Goal: Information Seeking & Learning: Learn about a topic

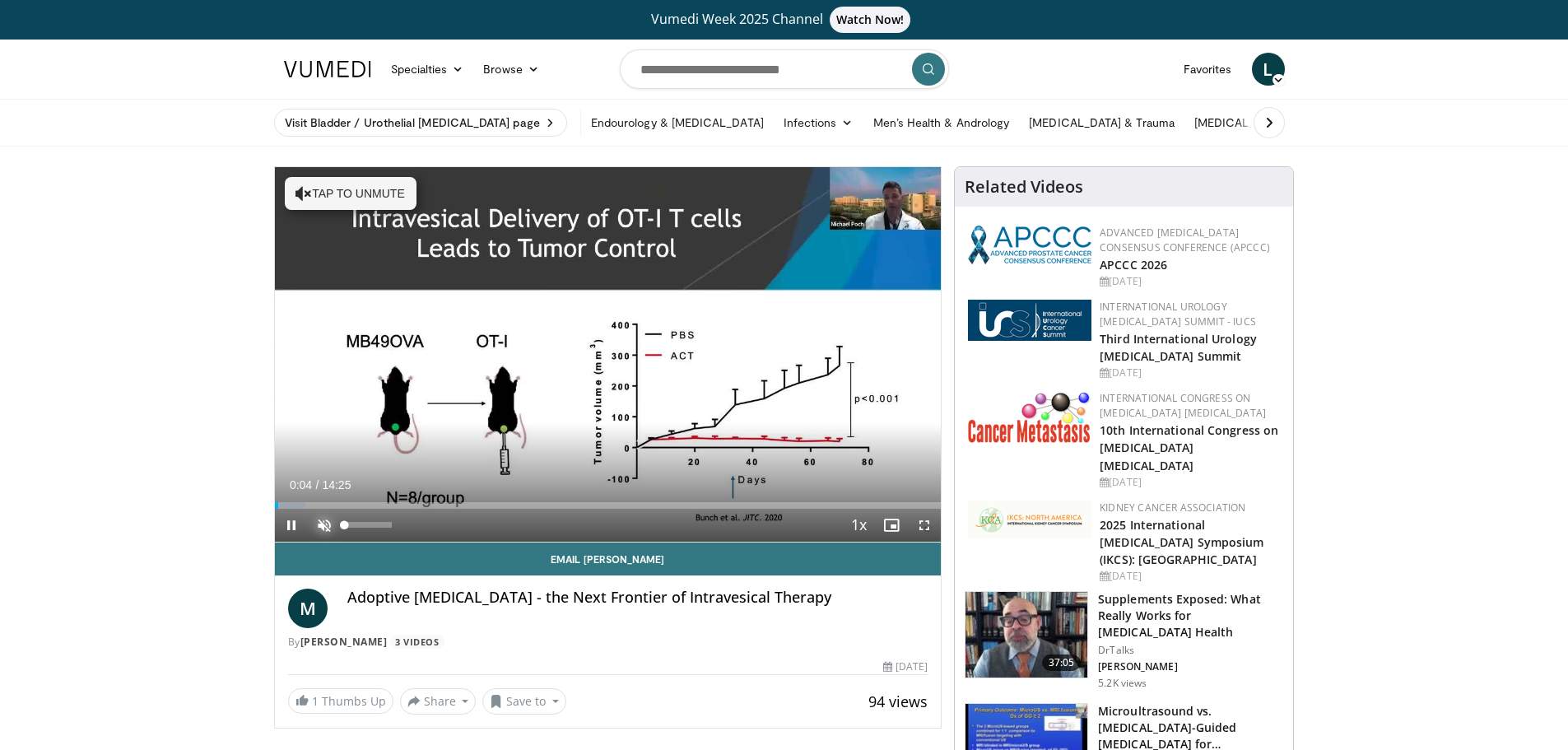
click at [323, 524] on span "Video Player" at bounding box center [324, 525] width 33 height 33
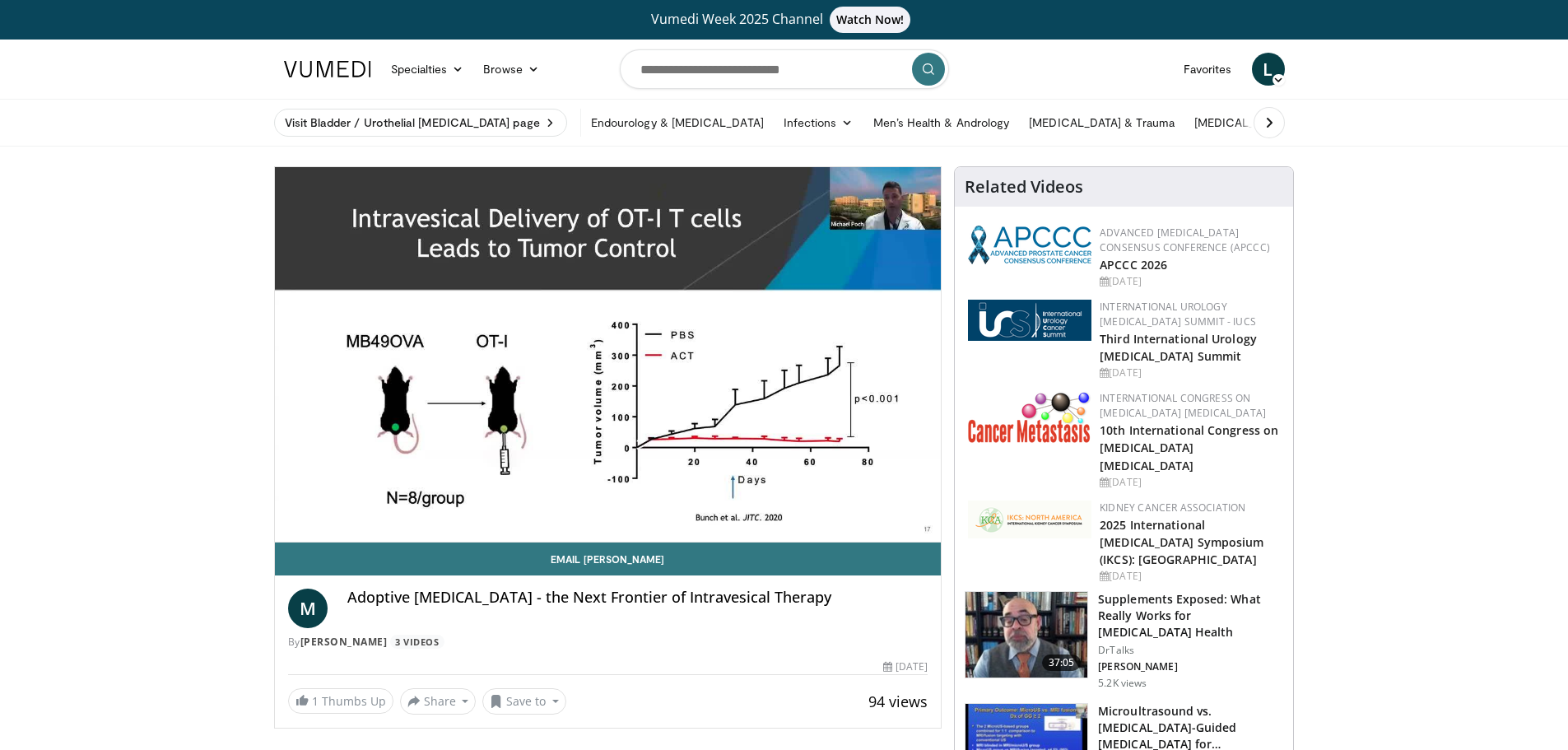
click at [669, 505] on video-js "**********" at bounding box center [608, 354] width 667 height 375
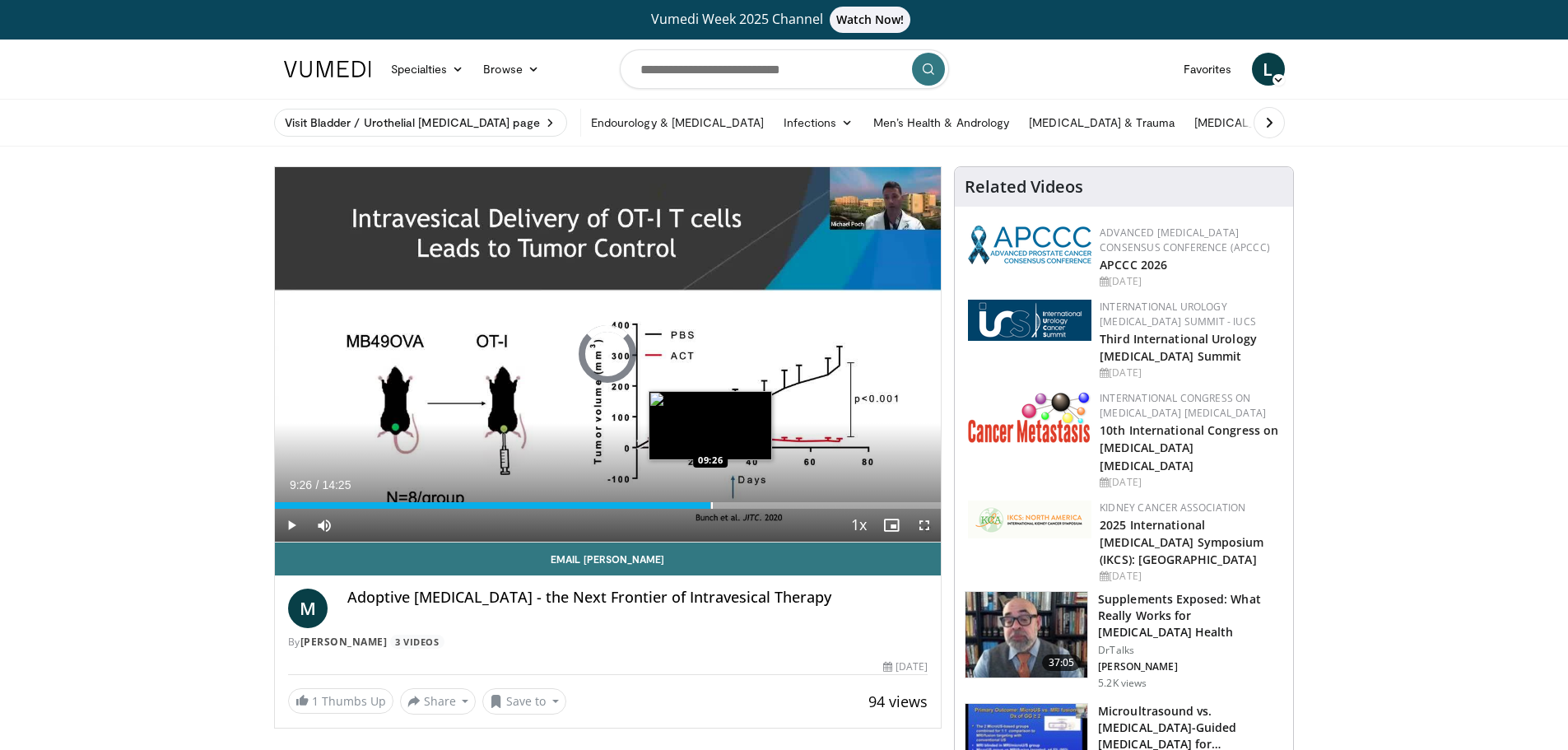
click at [711, 501] on div "Loaded : 0.00% 03:17 09:26" at bounding box center [608, 501] width 667 height 15
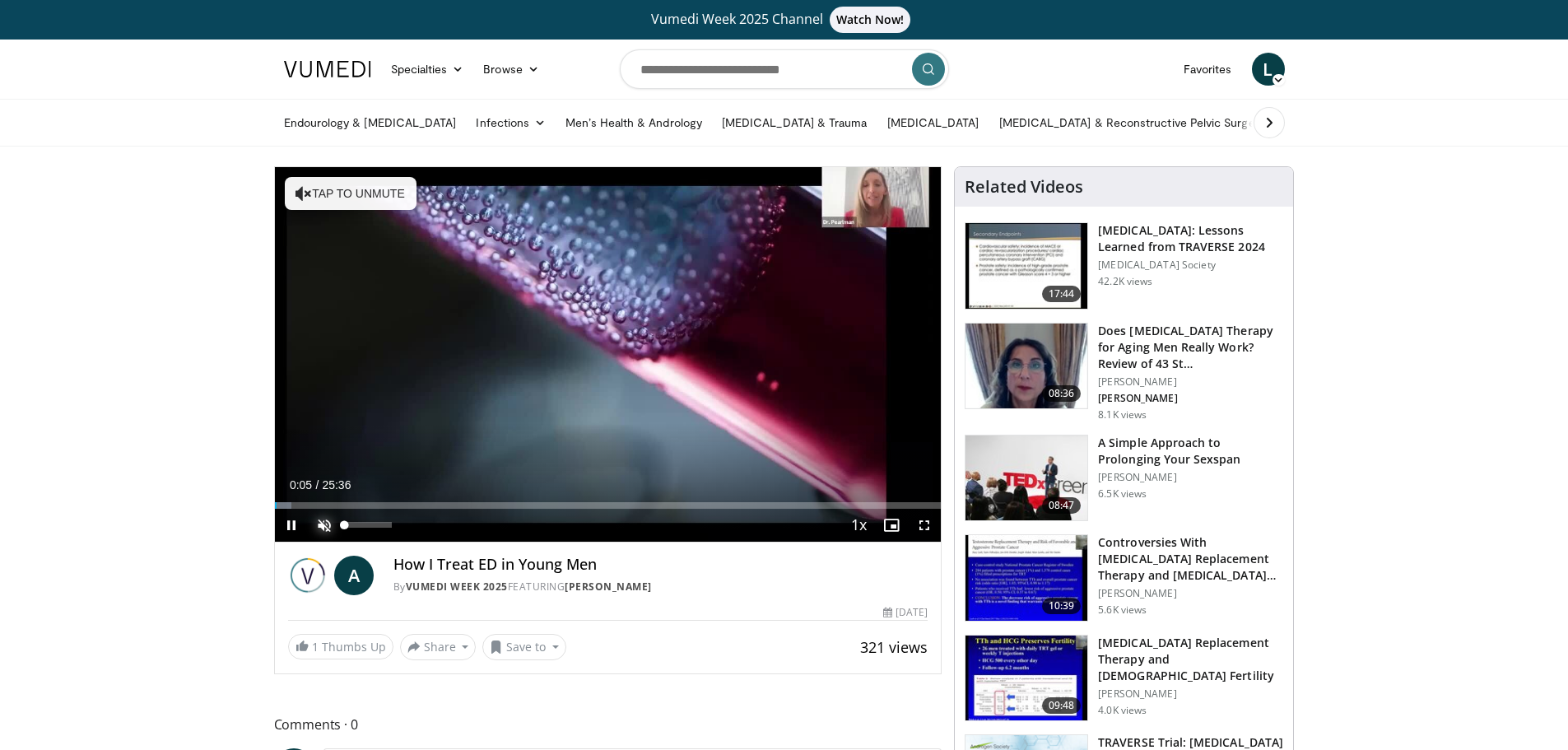
click at [327, 525] on span "Video Player" at bounding box center [324, 525] width 33 height 33
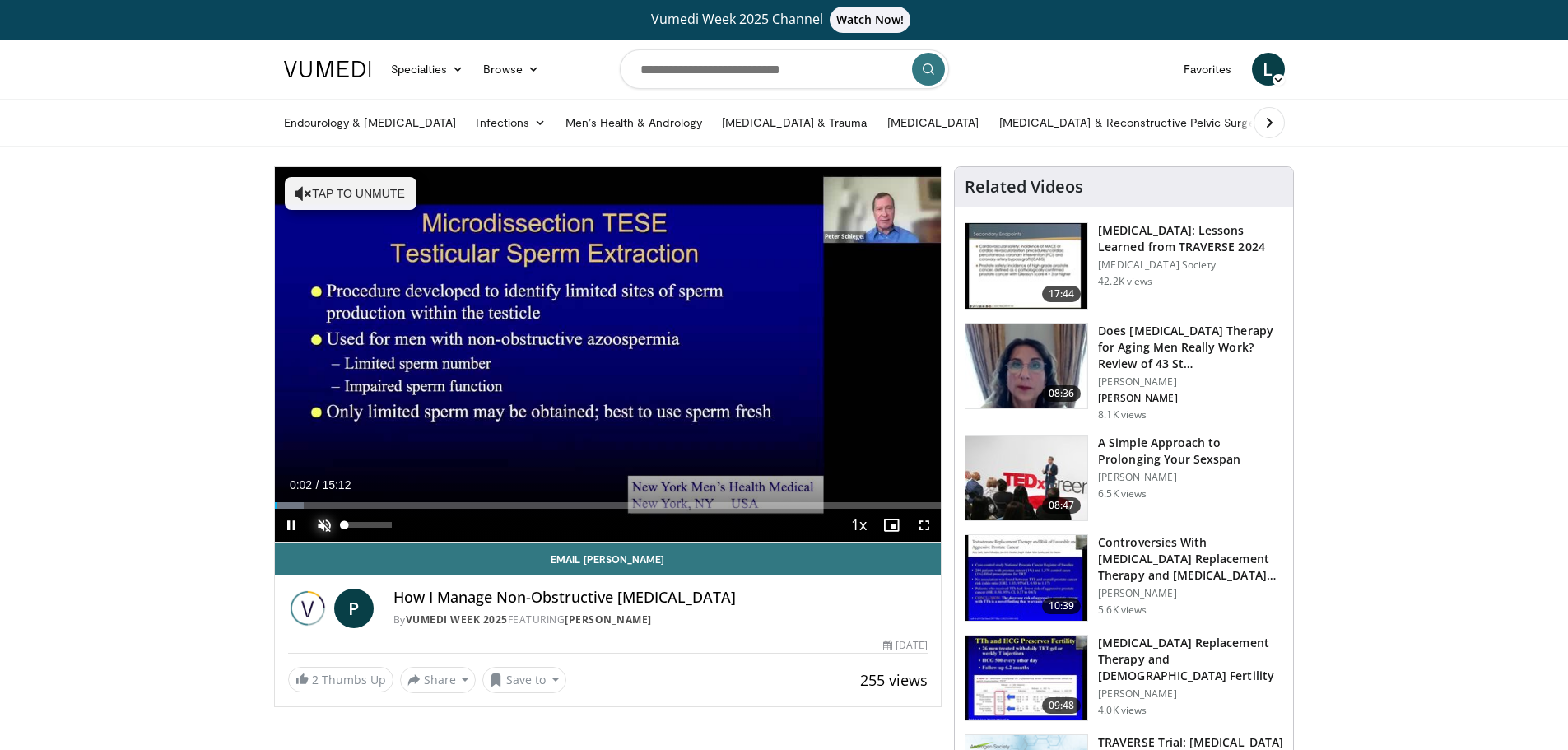
click at [325, 524] on span "Video Player" at bounding box center [324, 525] width 33 height 33
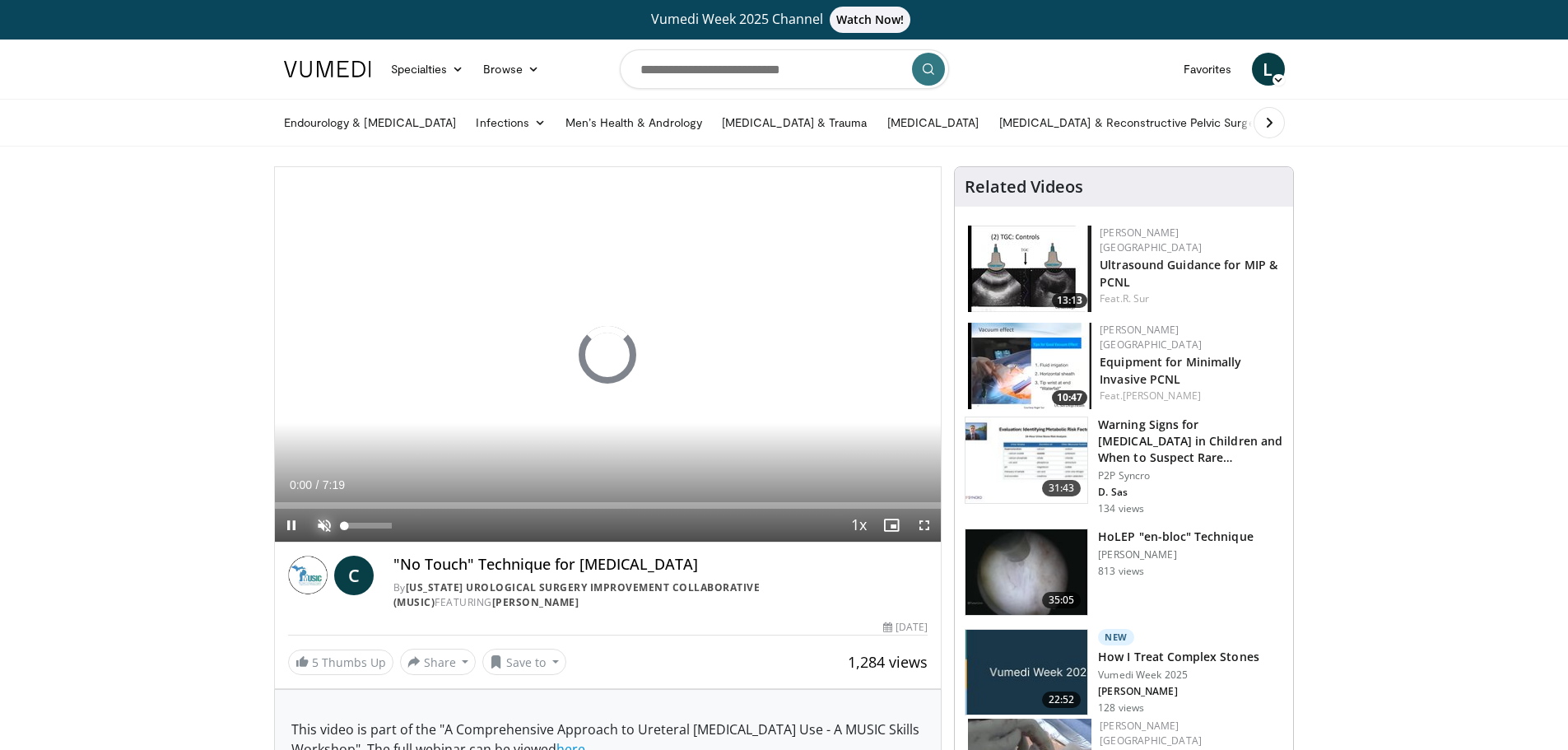
click at [323, 529] on span "Video Player" at bounding box center [324, 525] width 33 height 33
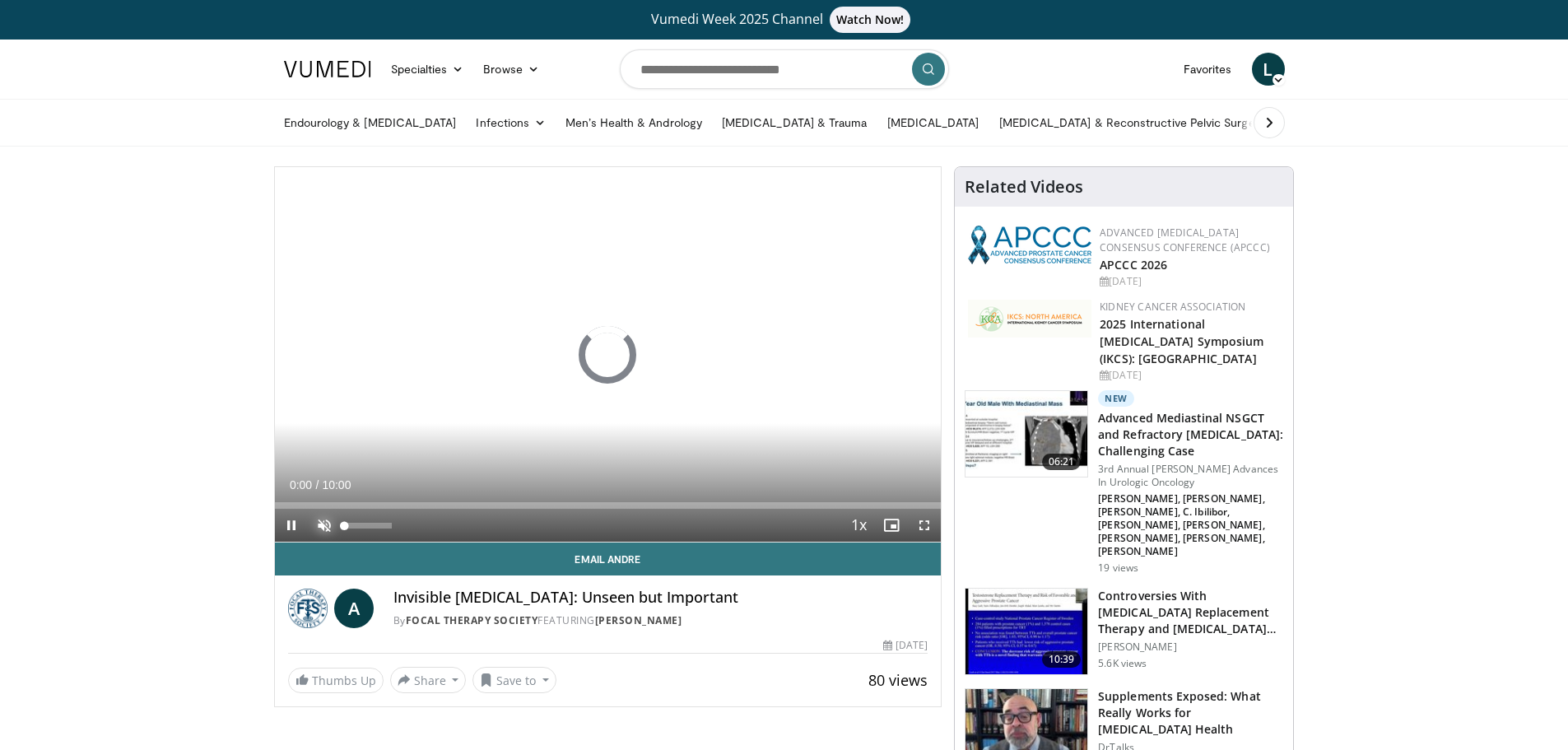
click at [325, 522] on span "Video Player" at bounding box center [324, 525] width 33 height 33
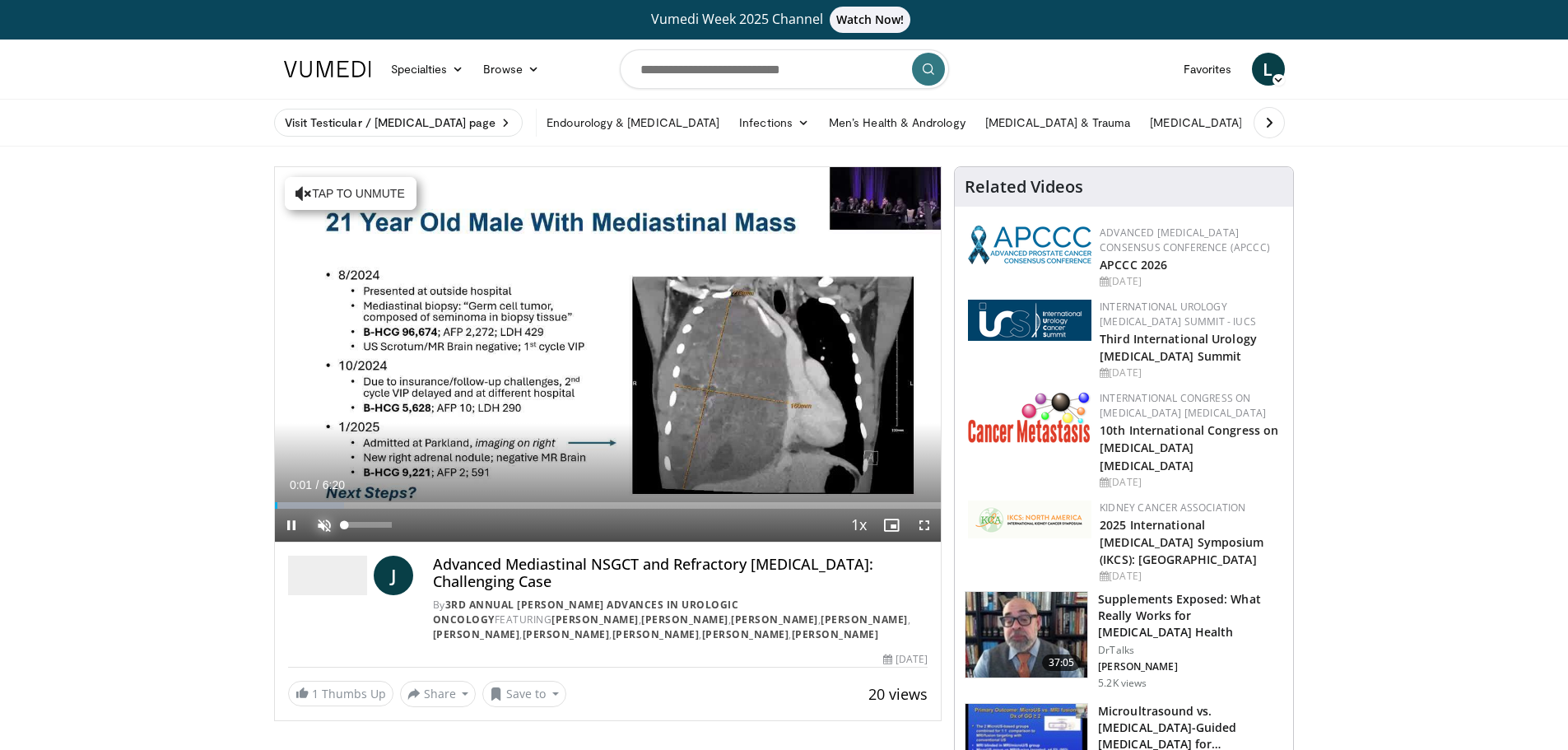
click at [319, 524] on span "Video Player" at bounding box center [324, 525] width 33 height 33
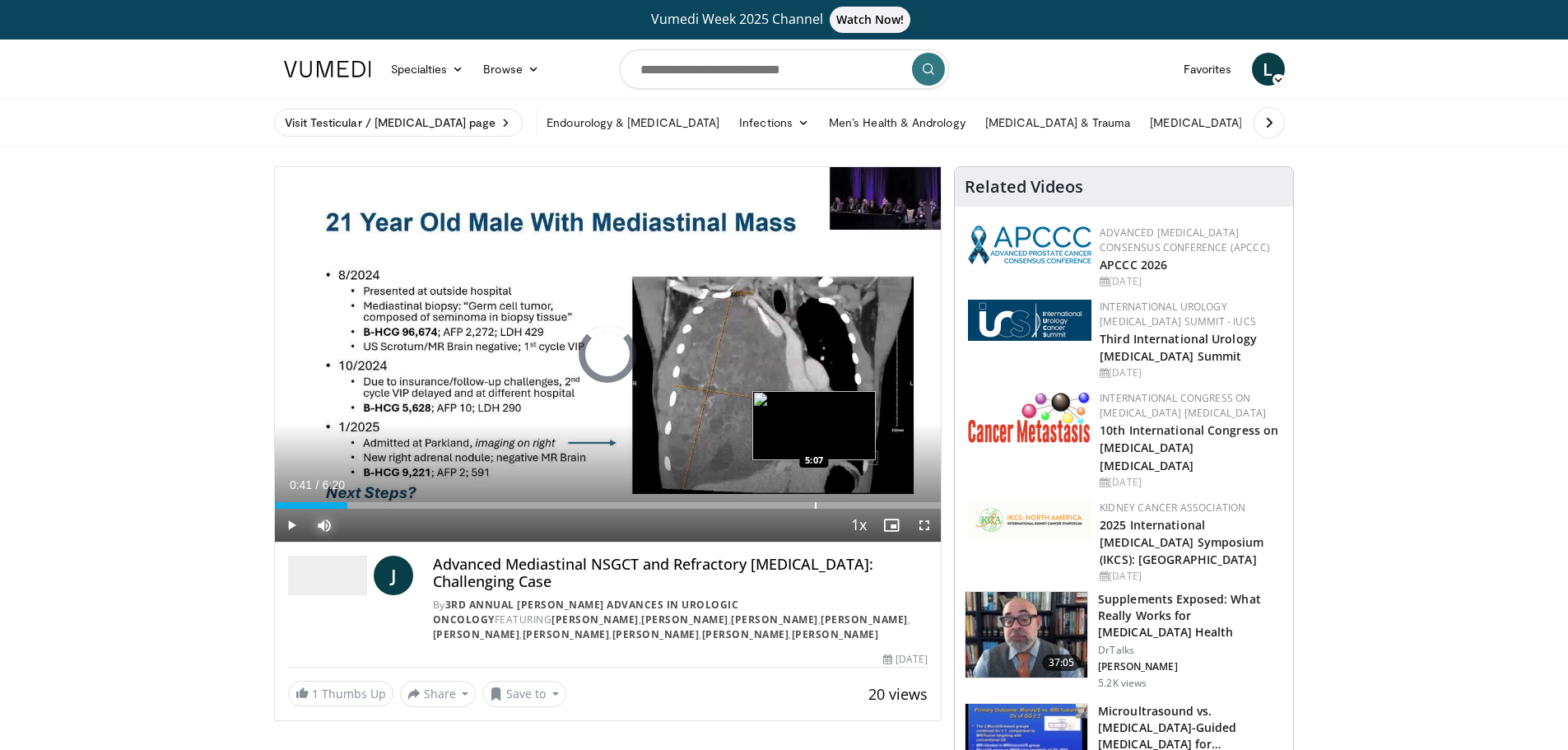
drag, startPoint x: 281, startPoint y: 505, endPoint x: 815, endPoint y: 495, distance: 534.1
click at [815, 495] on div "Loaded : 0.00% 5:04 5:07" at bounding box center [608, 501] width 667 height 15
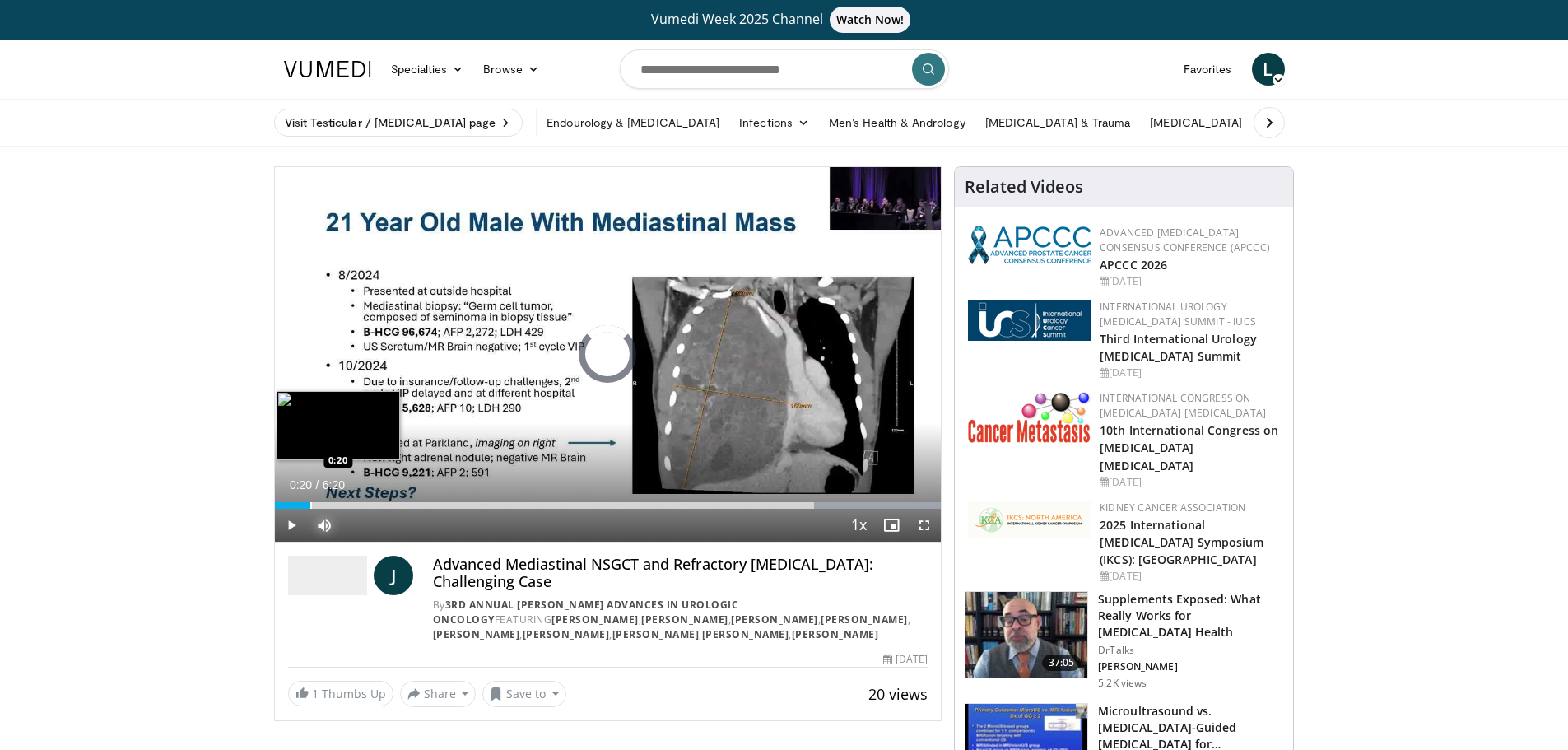
click at [311, 505] on div "Progress Bar" at bounding box center [312, 506] width 2 height 7
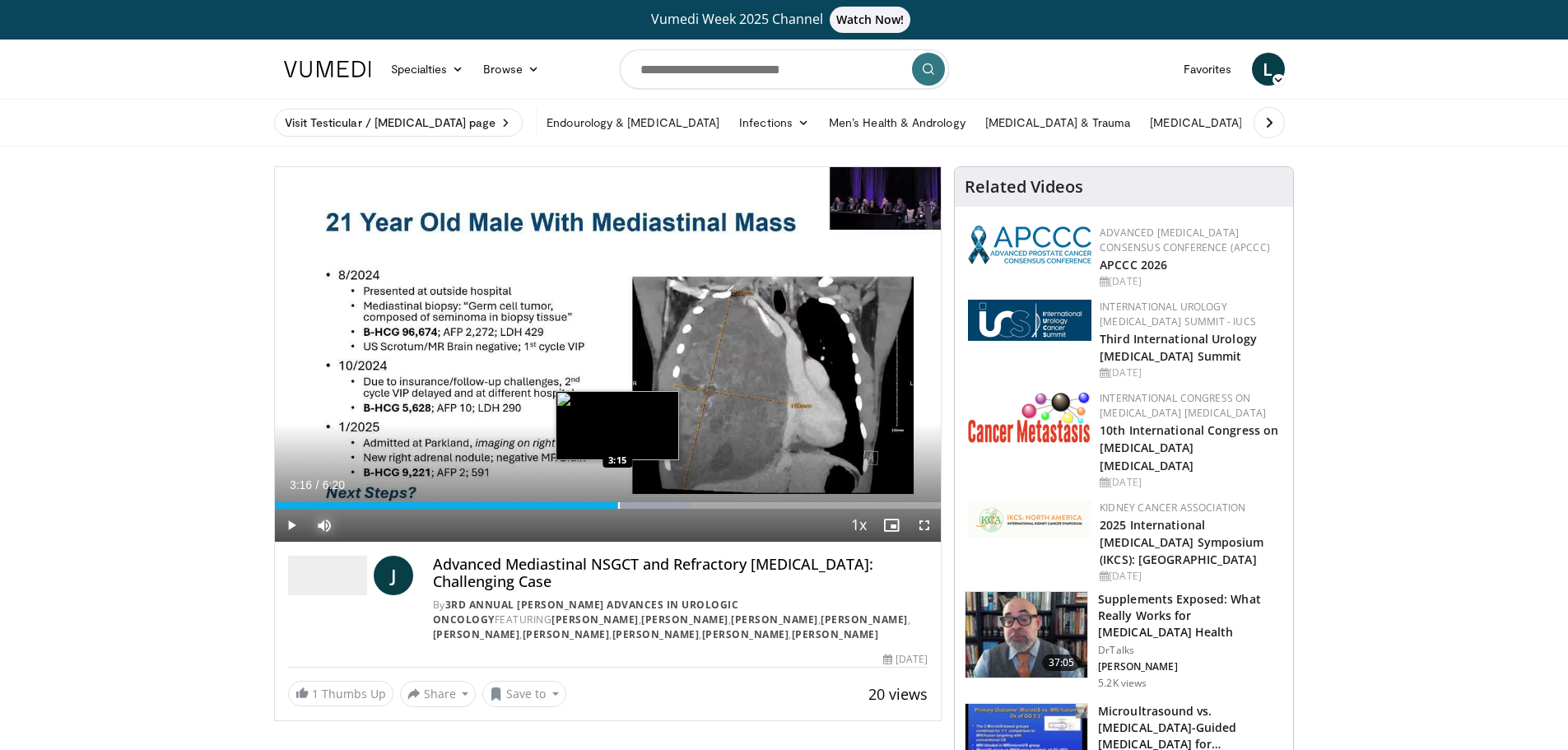
click at [618, 504] on div "Progress Bar" at bounding box center [619, 506] width 2 height 7
click at [673, 505] on div "Progress Bar" at bounding box center [674, 506] width 2 height 7
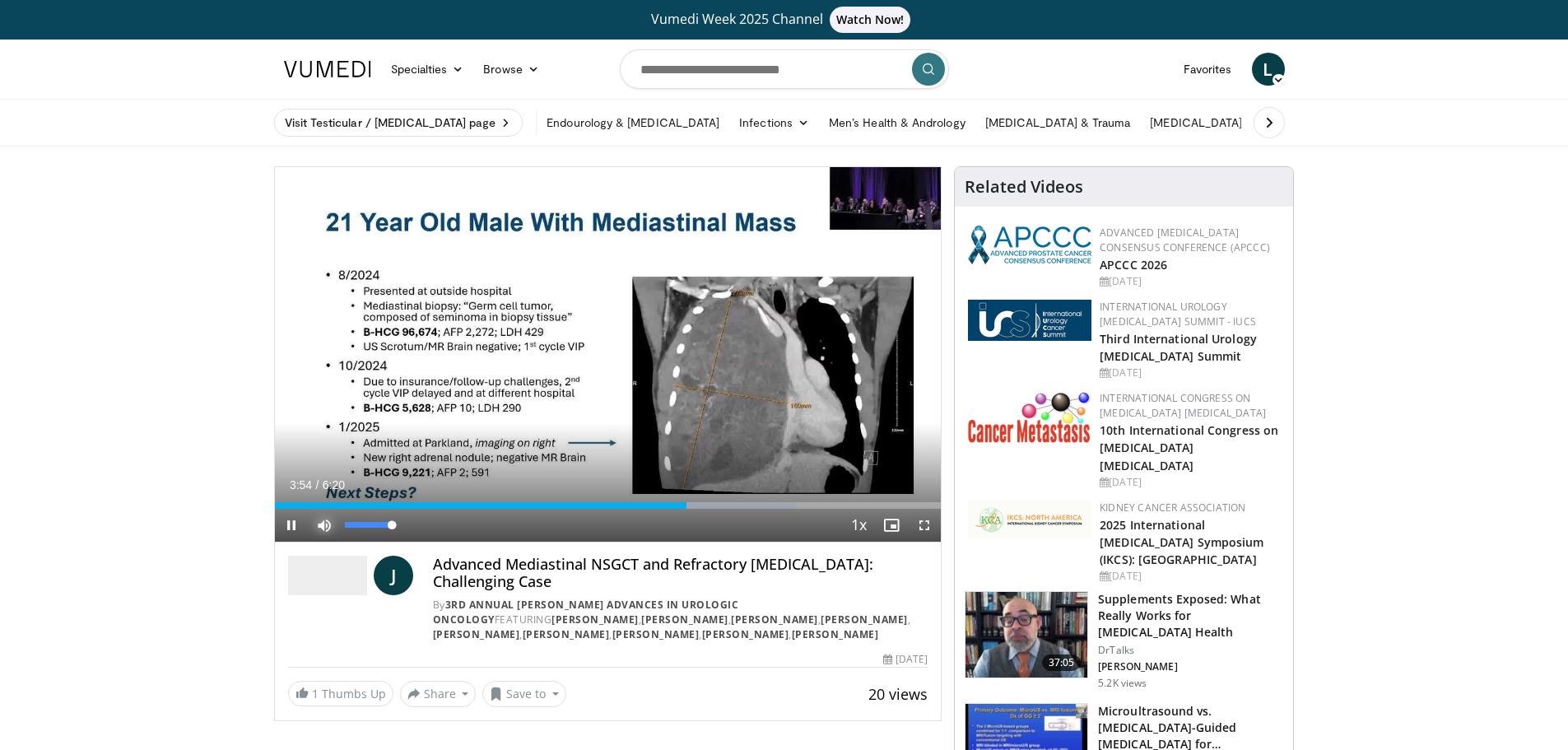
click at [323, 527] on span "Video Player" at bounding box center [324, 525] width 33 height 33
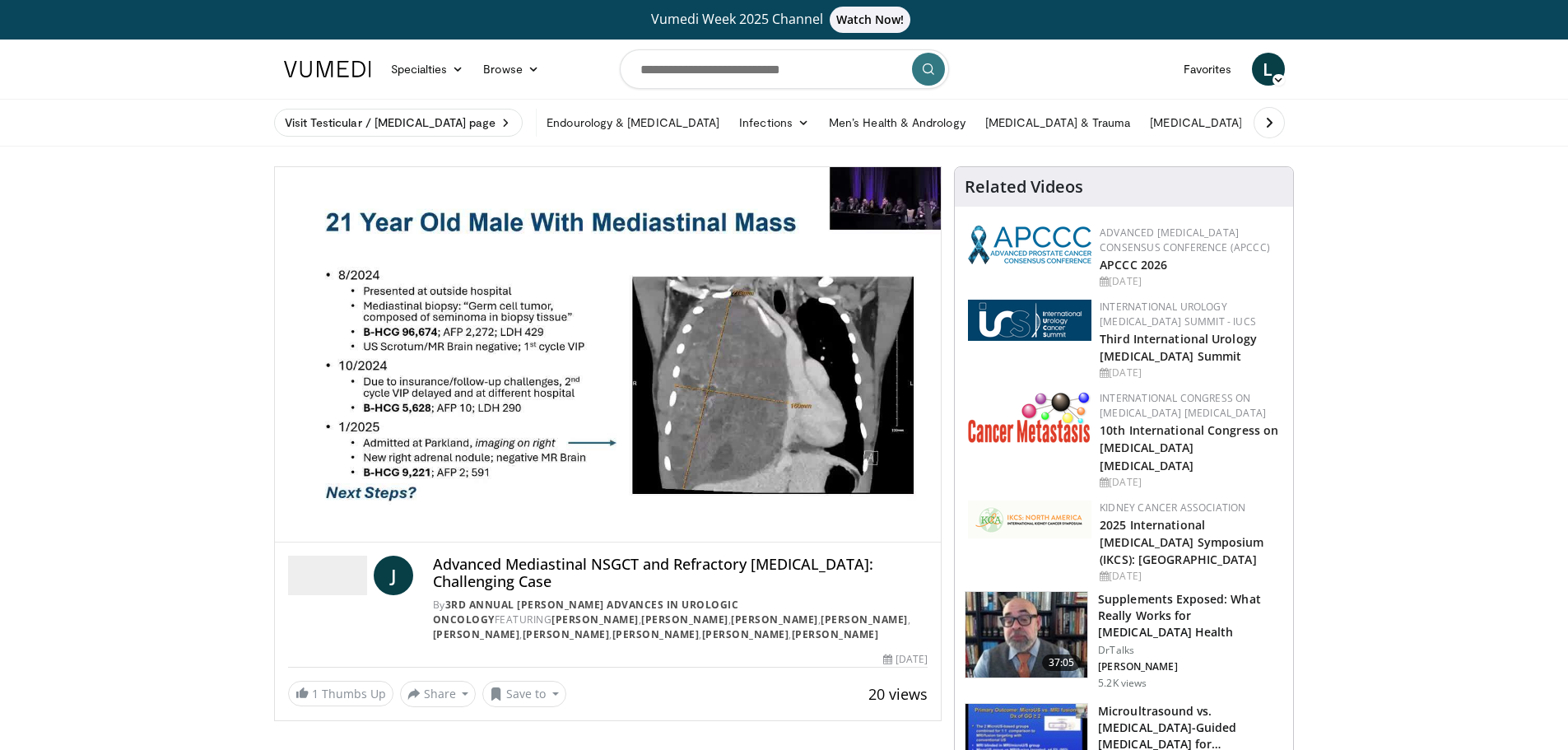
click at [323, 527] on div "10 seconds Tap to unmute" at bounding box center [608, 354] width 667 height 375
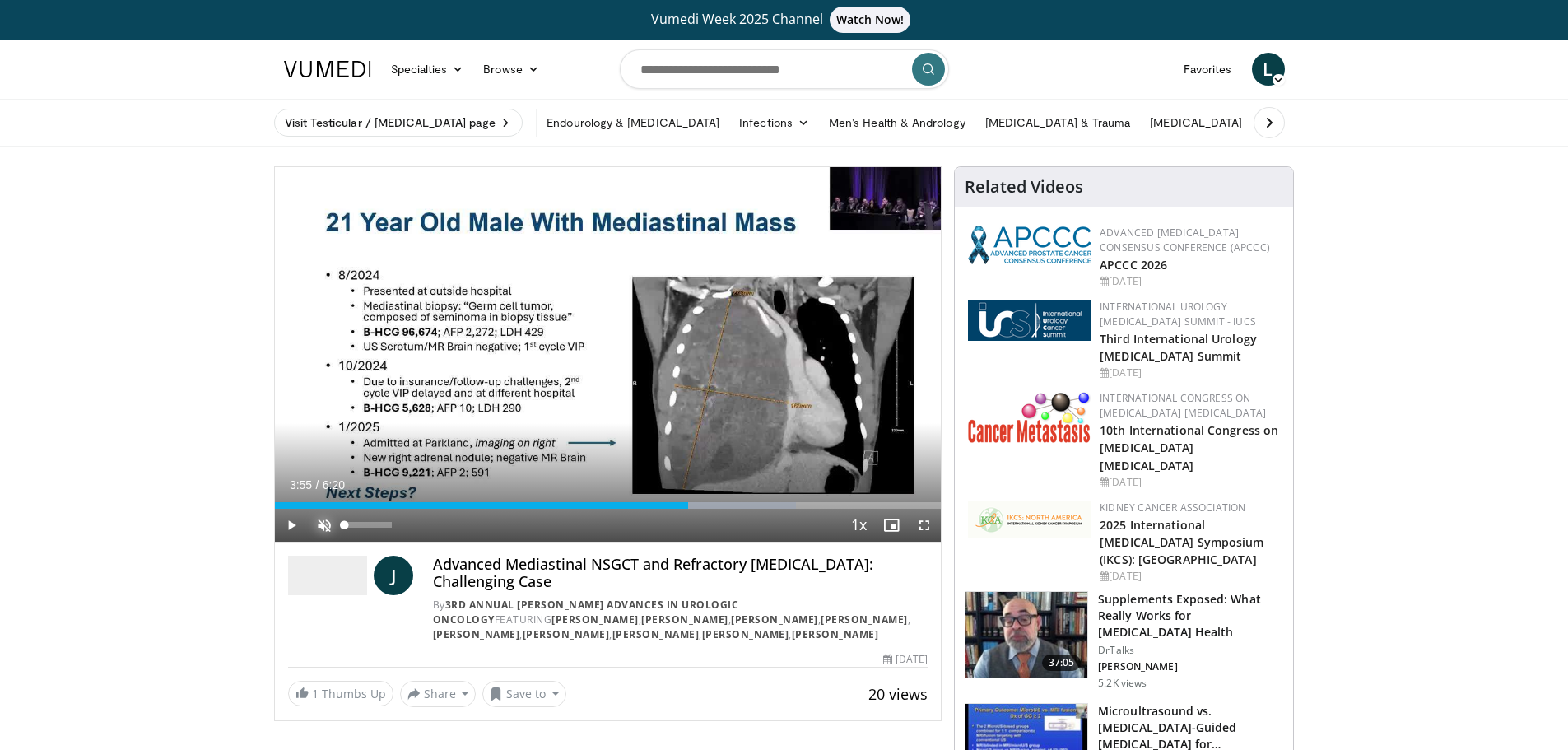
click at [323, 527] on span "Video Player" at bounding box center [324, 525] width 33 height 33
click at [522, 500] on div "Loaded : 78.30% 3:55 2:21" at bounding box center [608, 501] width 667 height 15
click at [706, 503] on div "Progress Bar" at bounding box center [707, 506] width 2 height 7
click at [769, 499] on div "Loaded : 80.91% 4:42 4:42" at bounding box center [608, 501] width 667 height 15
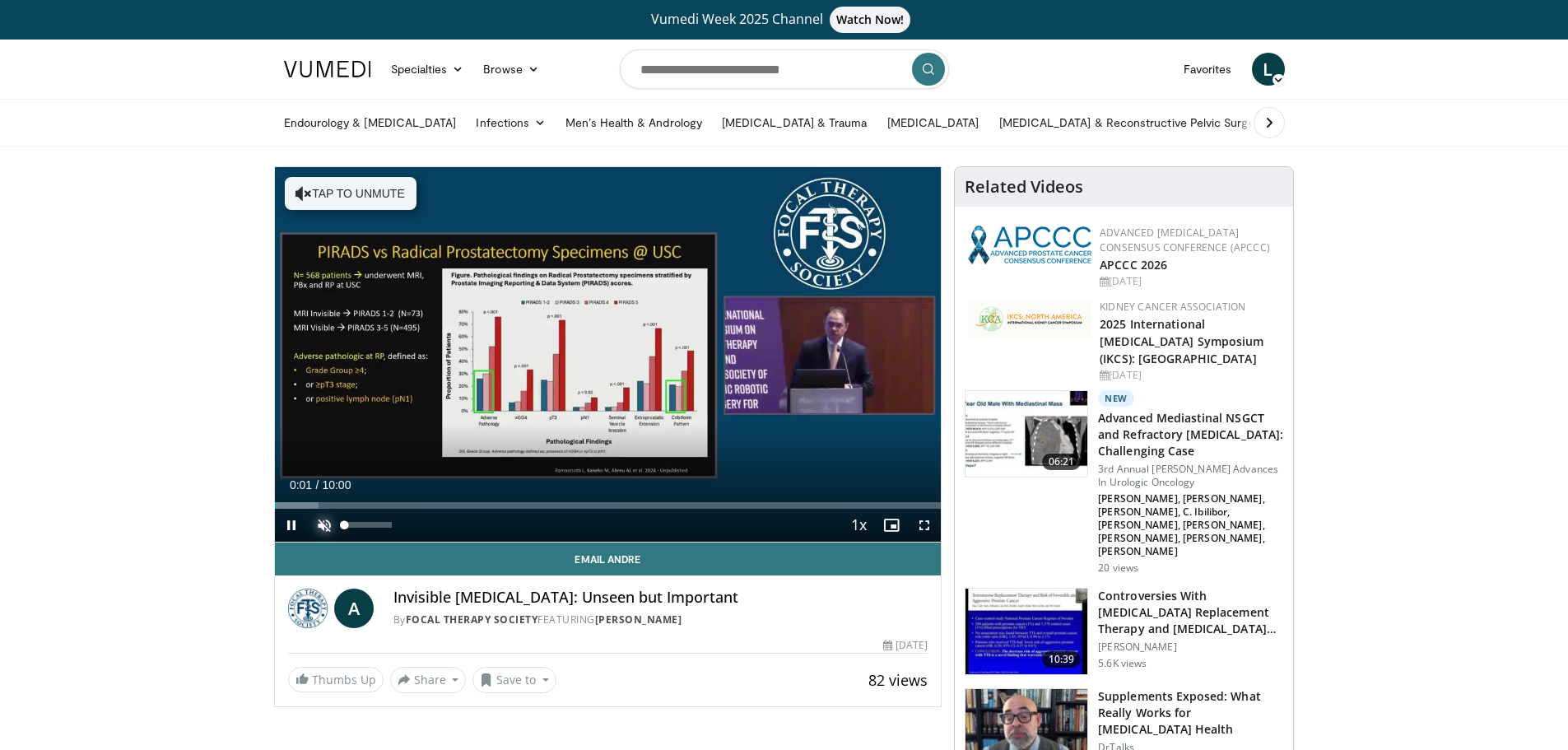
click at [326, 527] on span "Video Player" at bounding box center [324, 525] width 33 height 33
